Goal: Check status: Check status

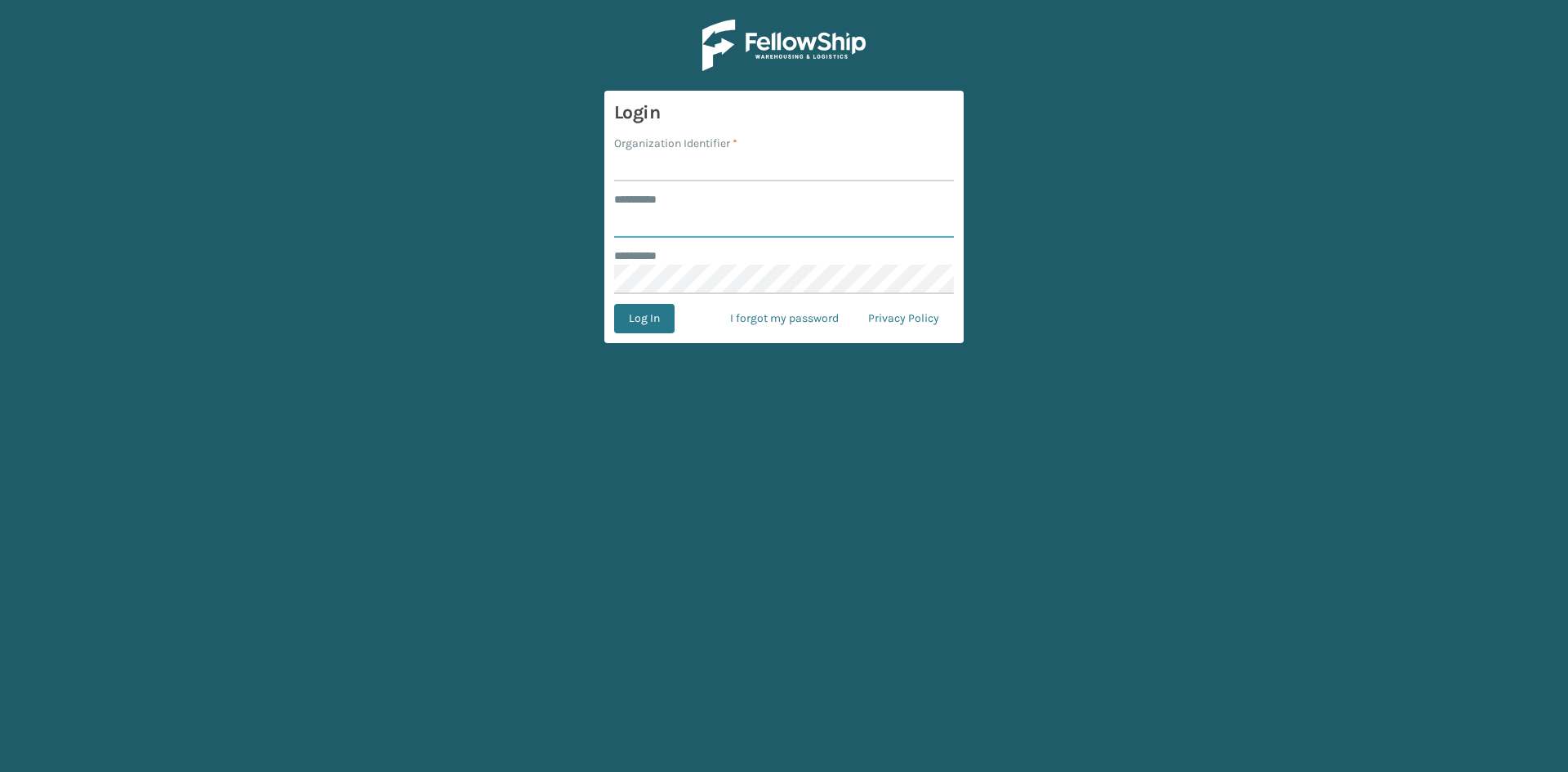
type input "*****"
click at [663, 165] on input "Organization Identifier *" at bounding box center [784, 167] width 339 height 29
click at [1040, 115] on main "Login Organization Identifier * ******** * ***** ******** * Log In I forgot my …" at bounding box center [784, 386] width 1568 height 772
click at [720, 177] on input "Organization Identifier *" at bounding box center [784, 167] width 339 height 29
type input "Lifepro"
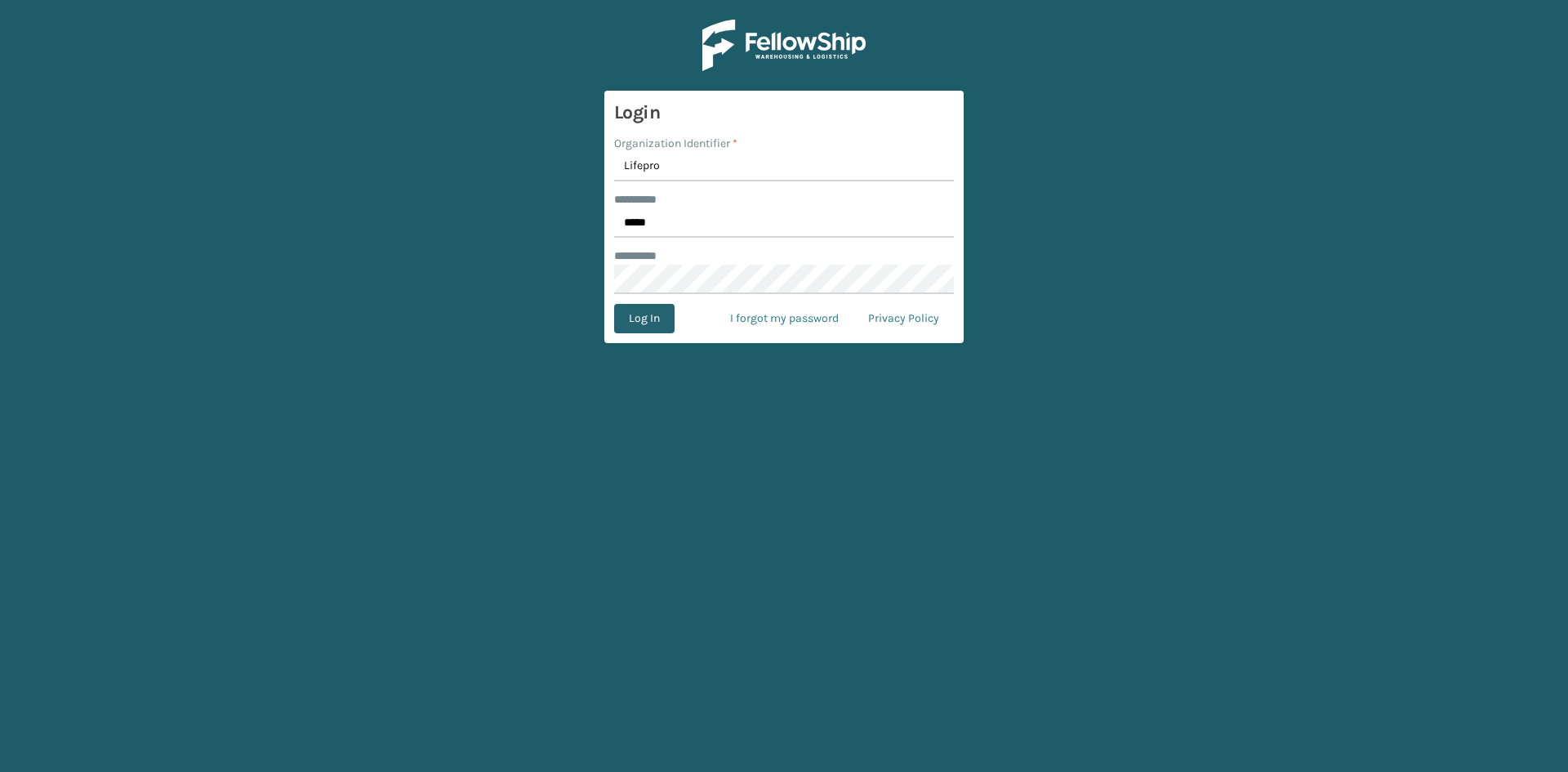
click at [662, 311] on button "Log In" at bounding box center [644, 319] width 61 height 29
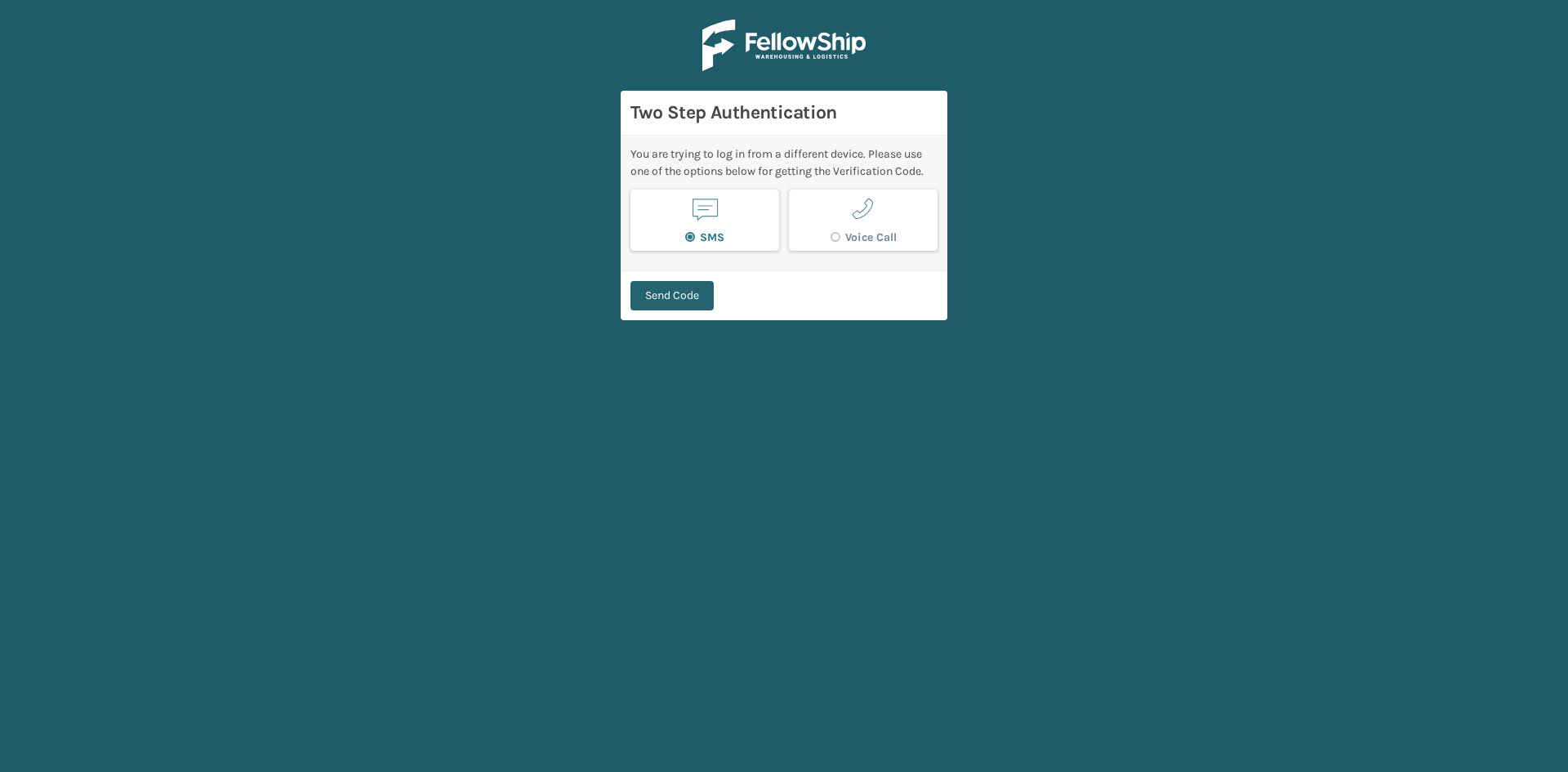
click at [685, 290] on button "Send Code" at bounding box center [672, 295] width 83 height 29
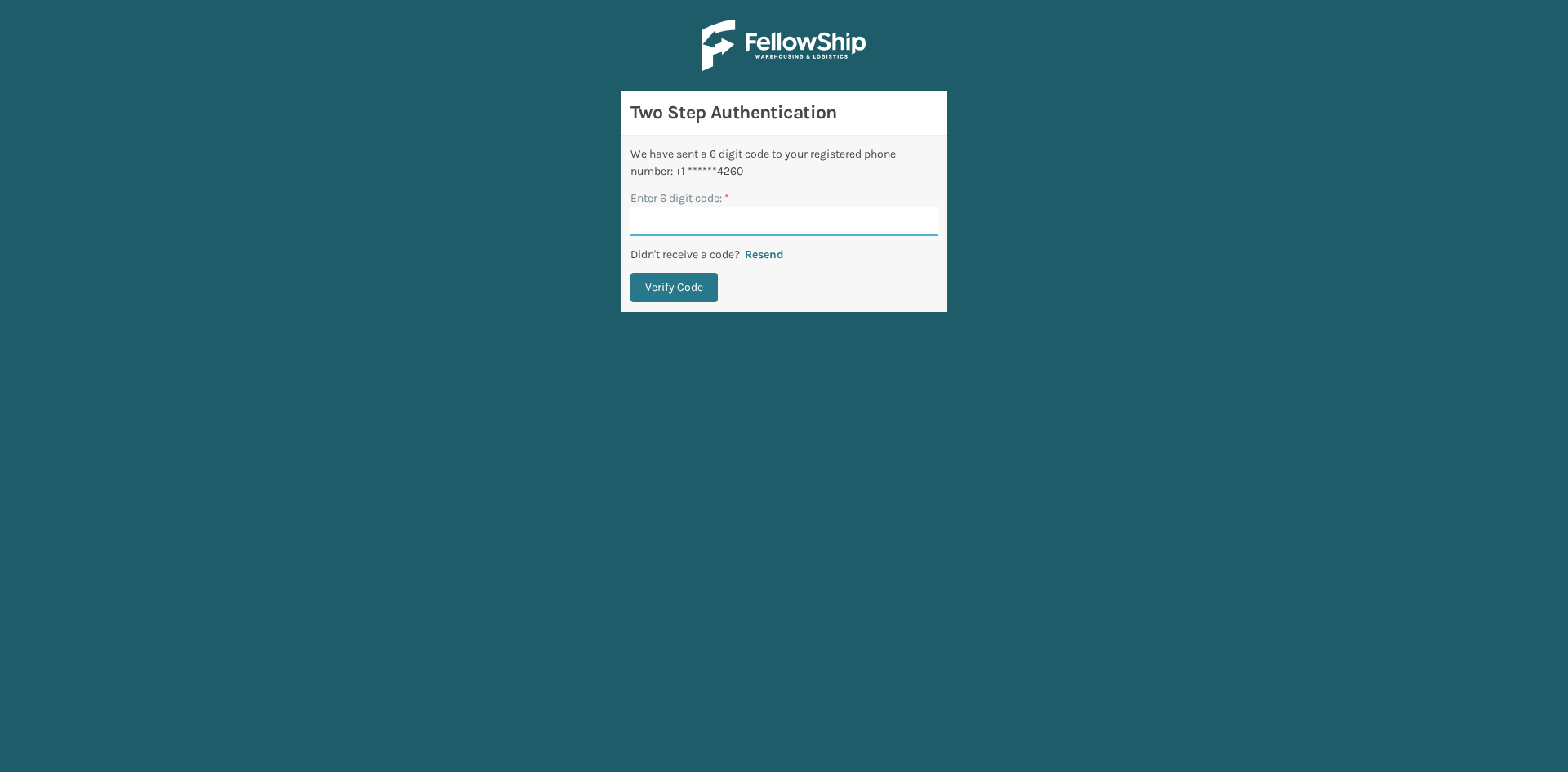
paste input "652559"
type input "652559"
click at [691, 293] on button "Verify Code" at bounding box center [674, 287] width 87 height 29
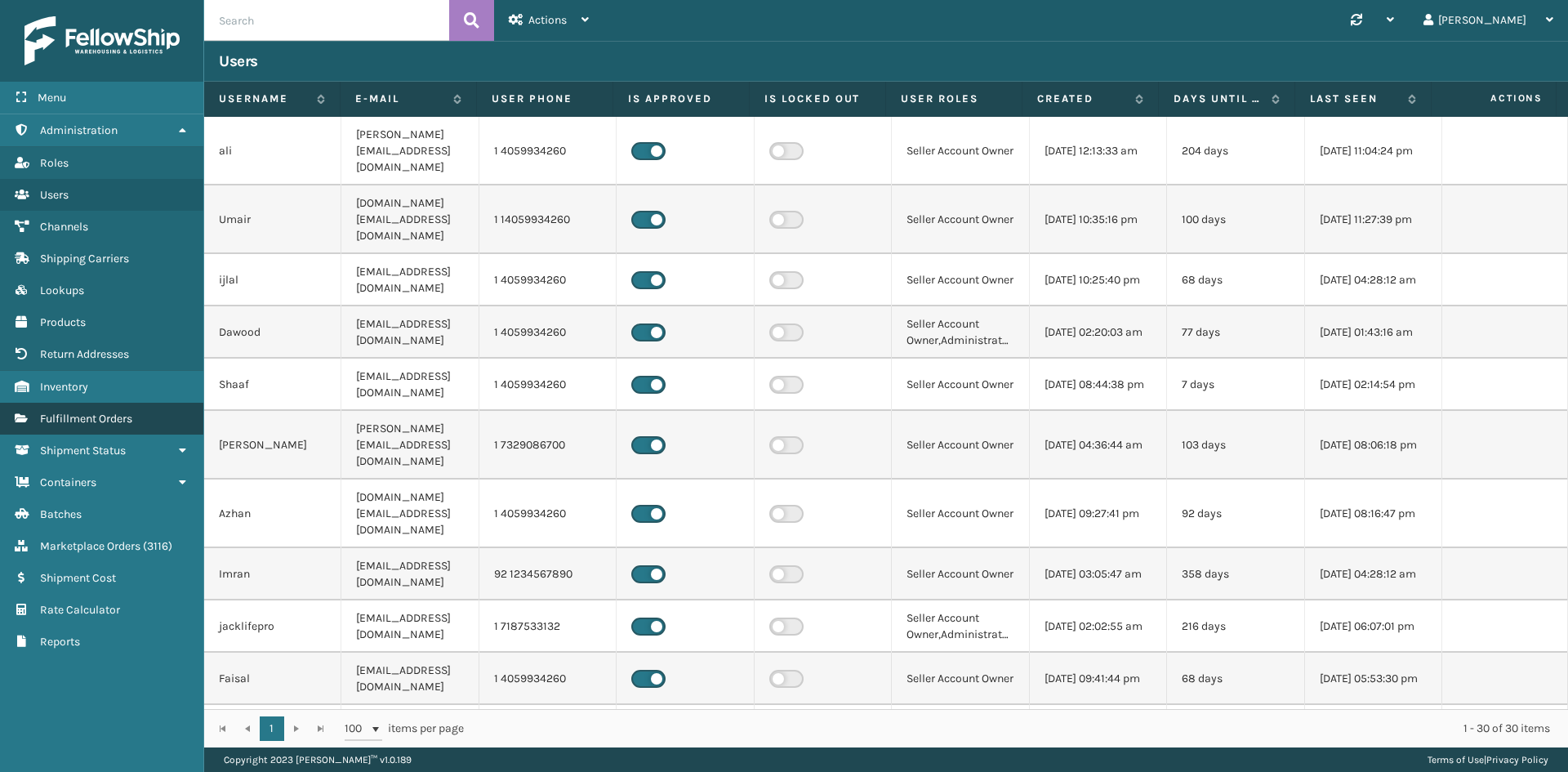
click at [87, 426] on link "Containers Fulfillment Orders" at bounding box center [101, 419] width 203 height 31
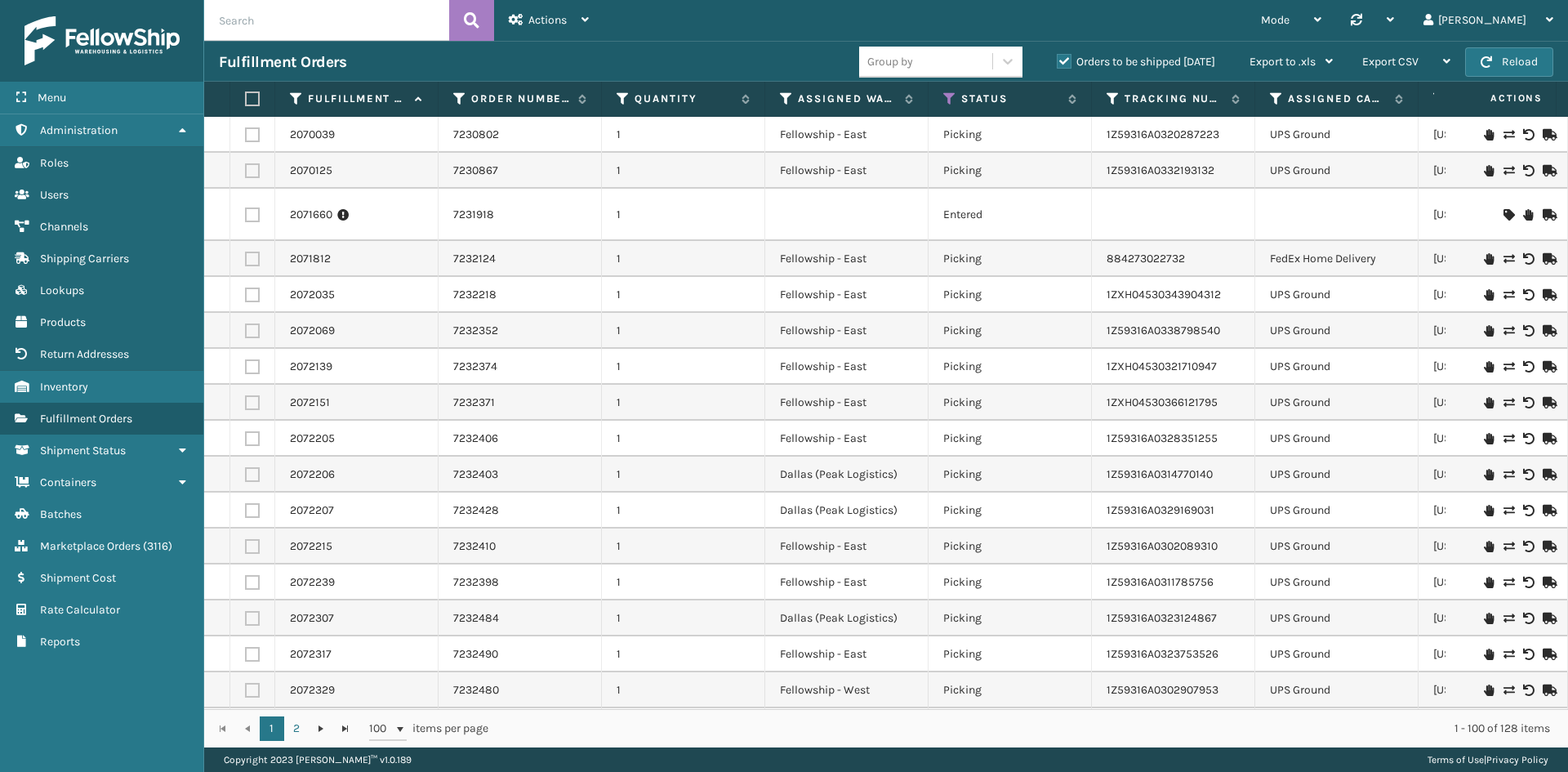
click at [1060, 63] on label "Orders to be shipped [DATE]" at bounding box center [1137, 62] width 159 height 14
click at [1057, 63] on input "Orders to be shipped [DATE]" at bounding box center [1057, 57] width 1 height 11
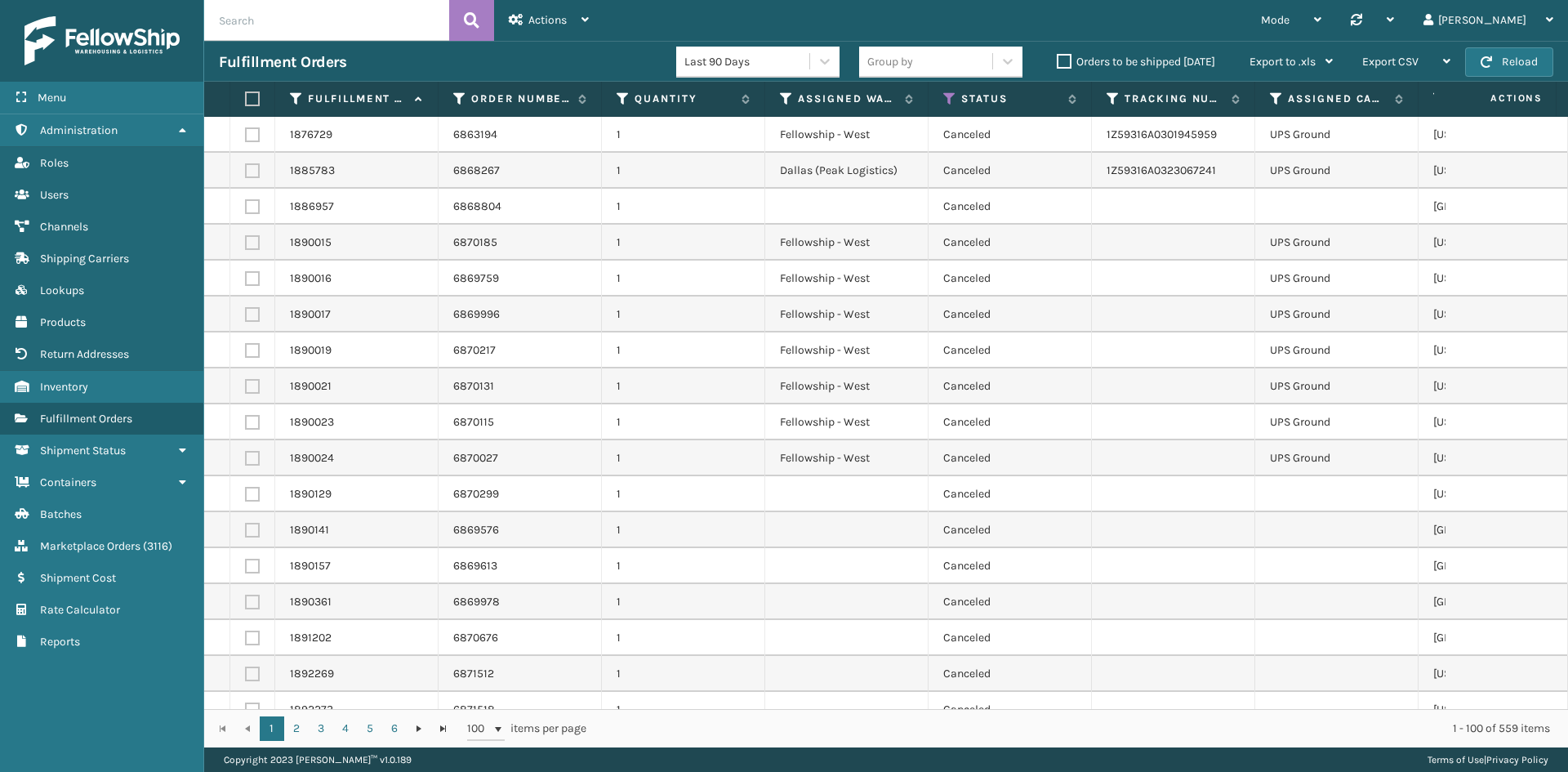
click at [327, 26] on input "text" at bounding box center [327, 21] width 245 height 41
paste input "7231803"
type input "7231803"
click at [471, 24] on icon at bounding box center [472, 20] width 16 height 25
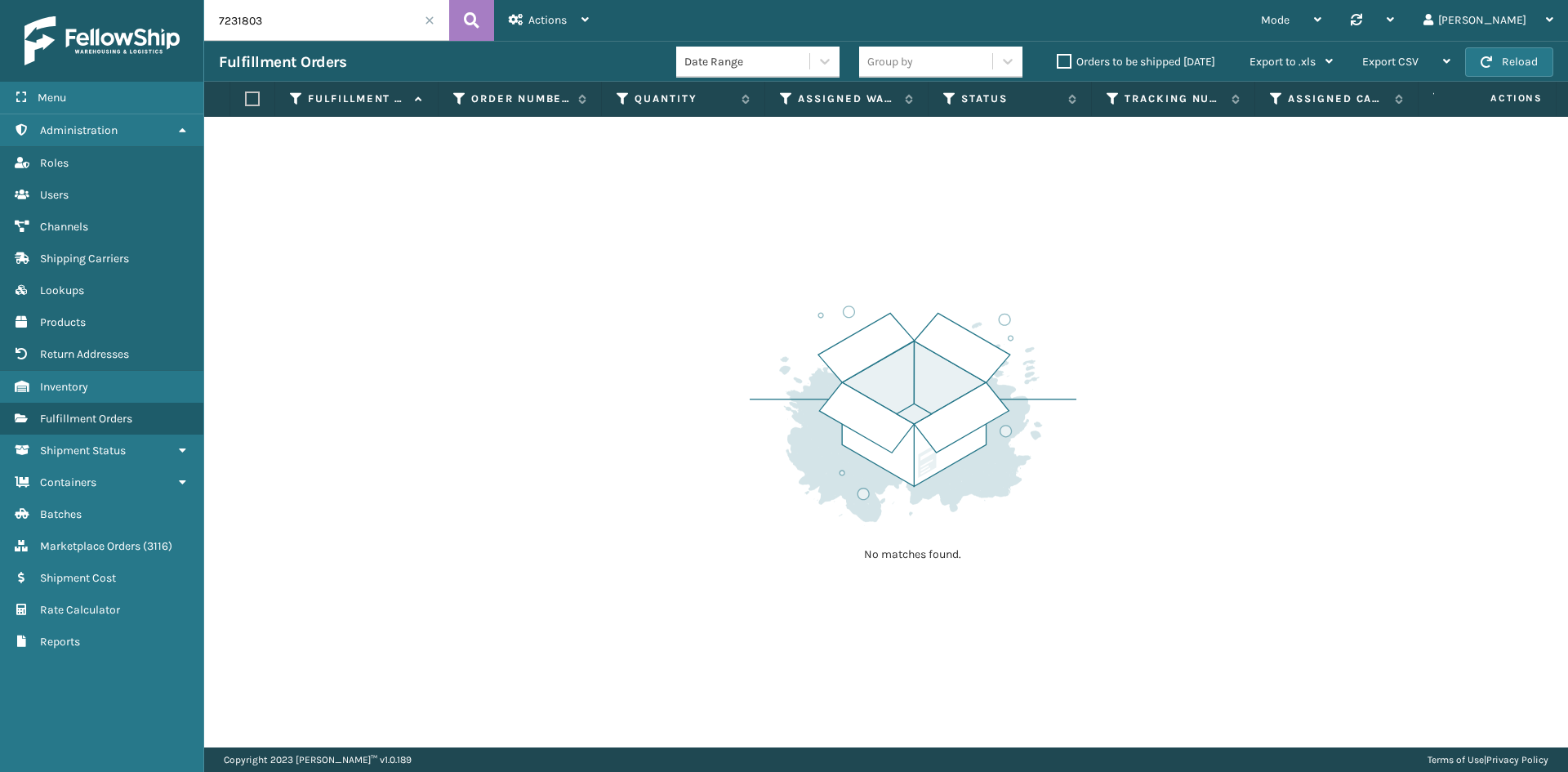
click at [220, 21] on input "7231803" at bounding box center [327, 21] width 245 height 41
click at [477, 32] on button at bounding box center [472, 21] width 45 height 41
click at [1507, 31] on div "[PERSON_NAME]" at bounding box center [1489, 21] width 129 height 41
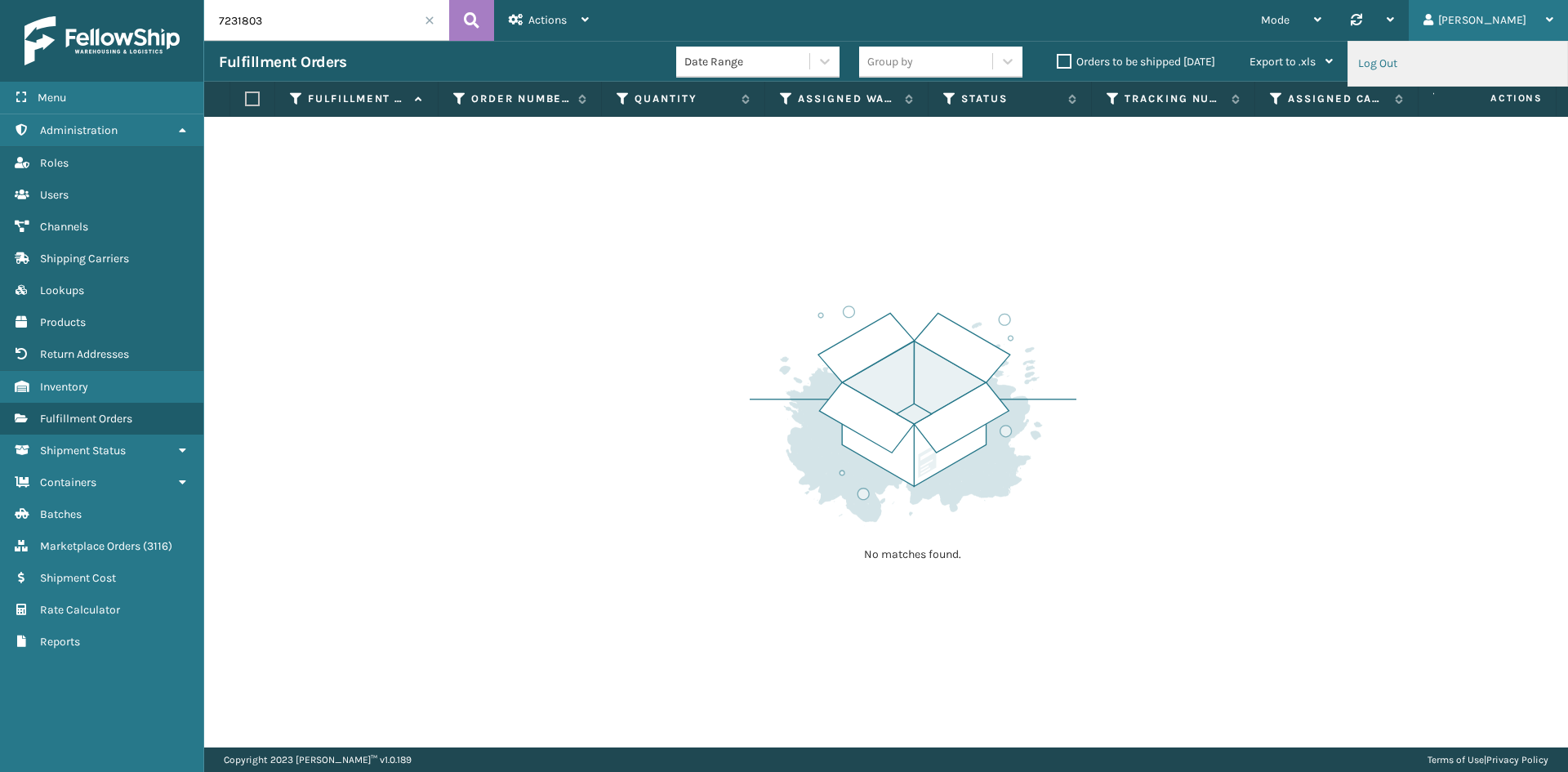
click at [1396, 64] on li "Log Out" at bounding box center [1457, 63] width 219 height 44
